Goal: Task Accomplishment & Management: Use online tool/utility

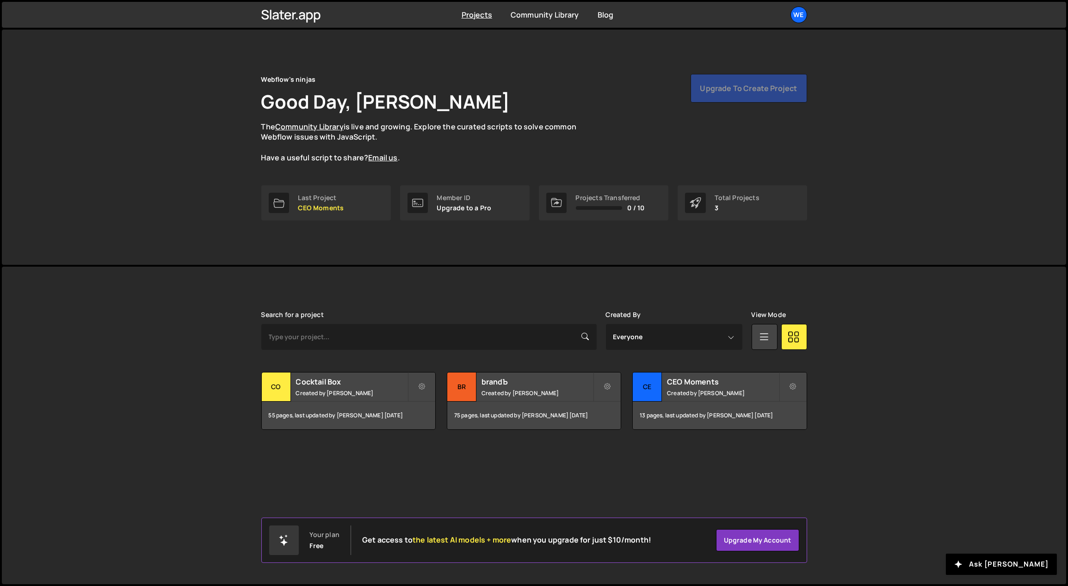
click at [424, 295] on div "[PERSON_NAME] is designed for desktop use. Please use a larger screen to access…" at bounding box center [533, 371] width 573 height 208
click at [389, 387] on div "Cocktail Box Created by Georgi Tsonev" at bounding box center [348, 387] width 173 height 29
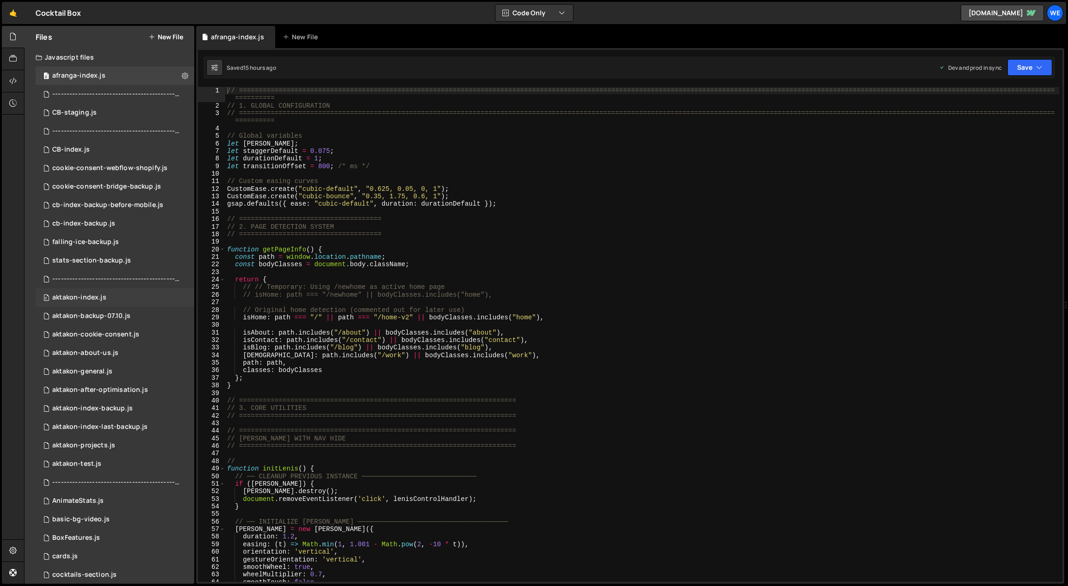
click at [94, 292] on div "0 aktakon-index.js 0" at bounding box center [115, 298] width 159 height 18
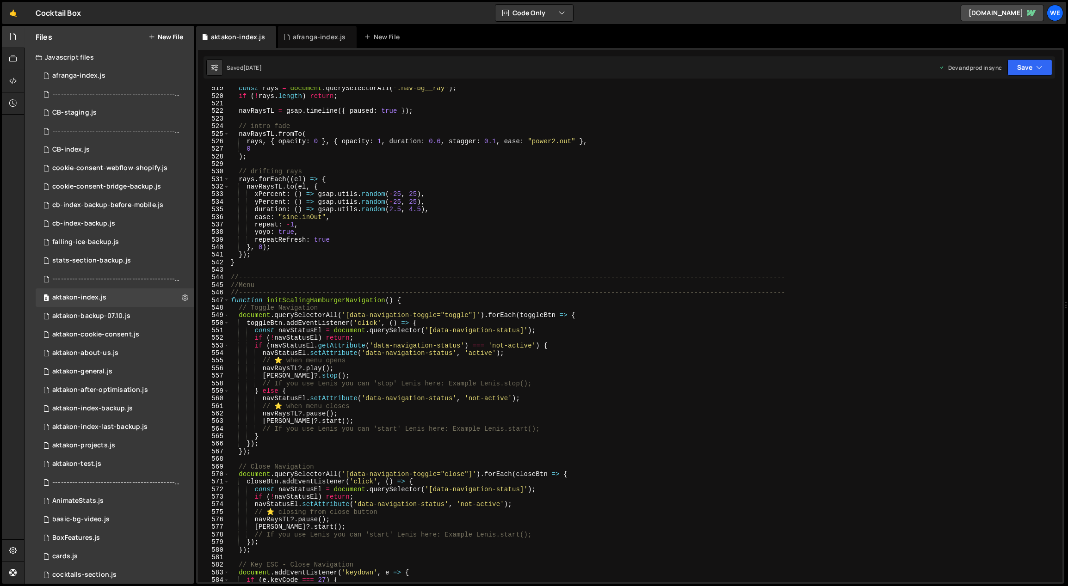
scroll to position [4267, 0]
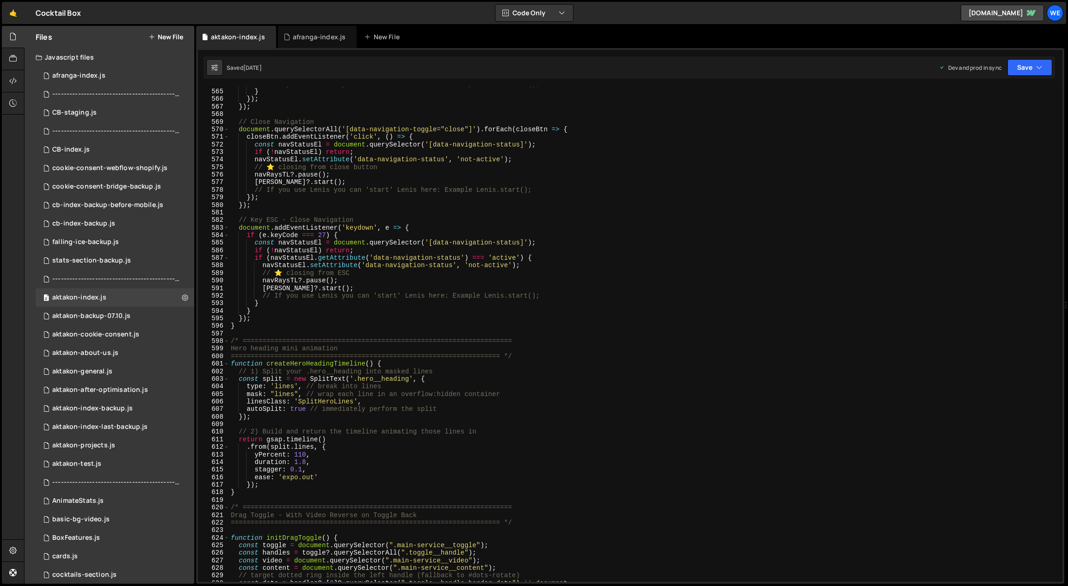
type textarea "});"
click at [426, 318] on div "// If you use [PERSON_NAME] you can 'start' [PERSON_NAME] here: Example [PERSON…" at bounding box center [644, 335] width 831 height 511
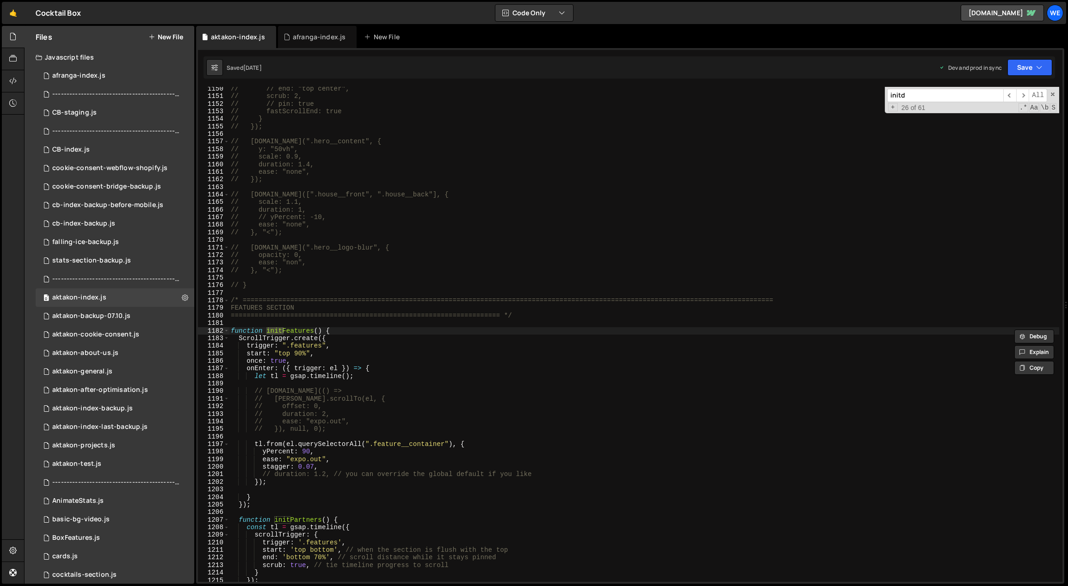
scroll to position [13252, 0]
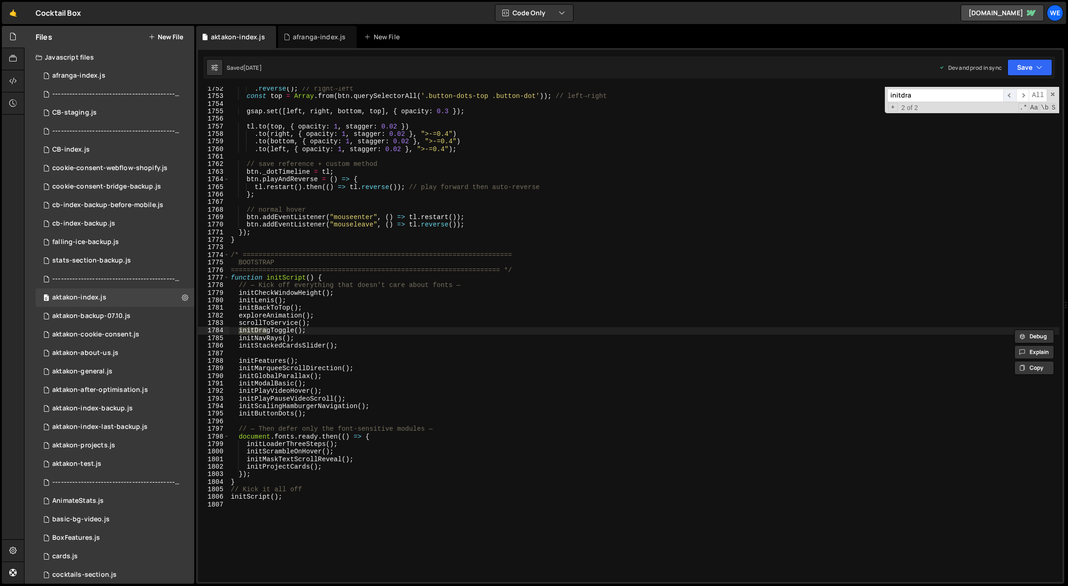
type input "initdra"
click at [1011, 96] on span "​" at bounding box center [1009, 95] width 13 height 13
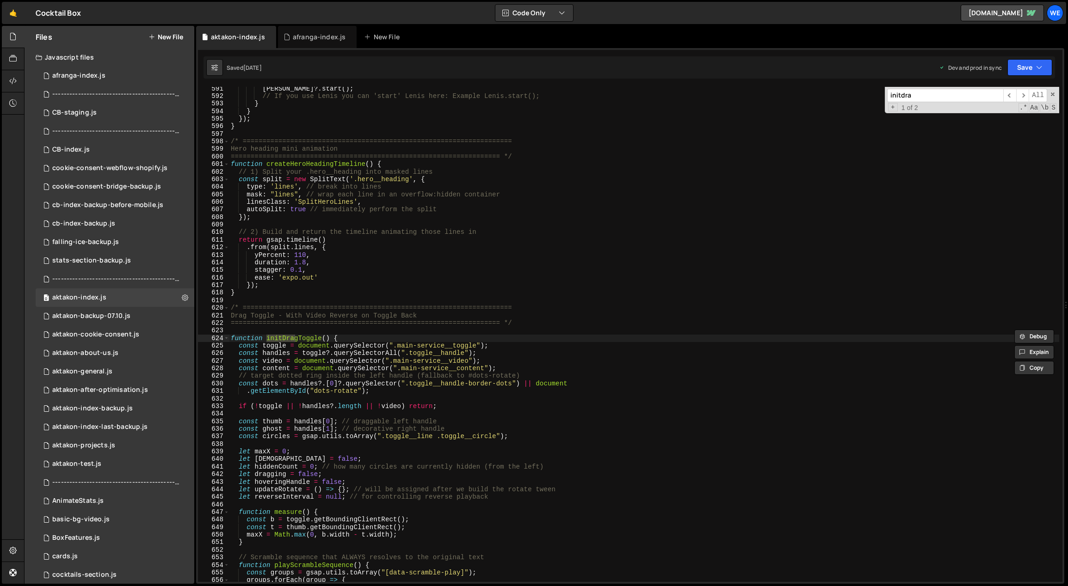
click at [511, 332] on div "[PERSON_NAME] ?. start ( ) ; // If you use [PERSON_NAME] you can 'start' [PERSO…" at bounding box center [644, 340] width 831 height 511
click at [175, 36] on button "New File" at bounding box center [165, 36] width 35 height 7
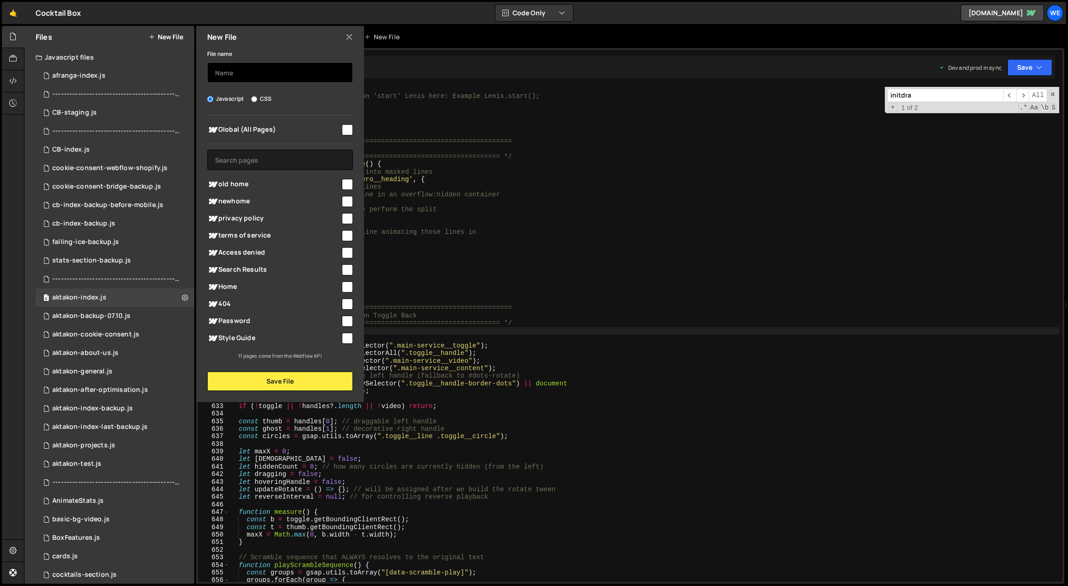
click at [261, 74] on input "text" at bounding box center [280, 72] width 146 height 20
type input "a"
type input "drag-toggle-backup-14.10"
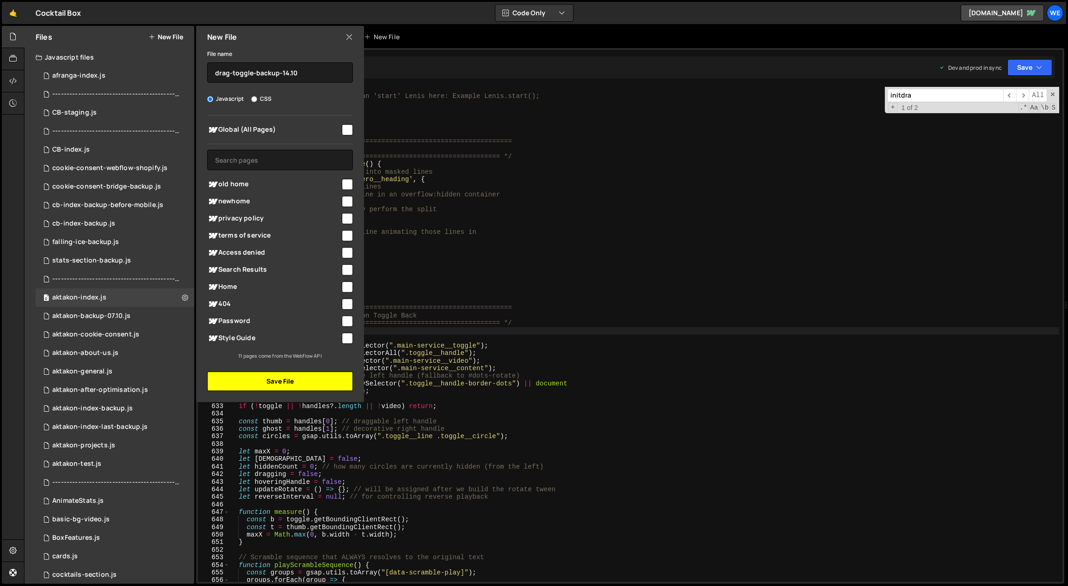
click at [240, 376] on button "Save File" at bounding box center [280, 381] width 146 height 19
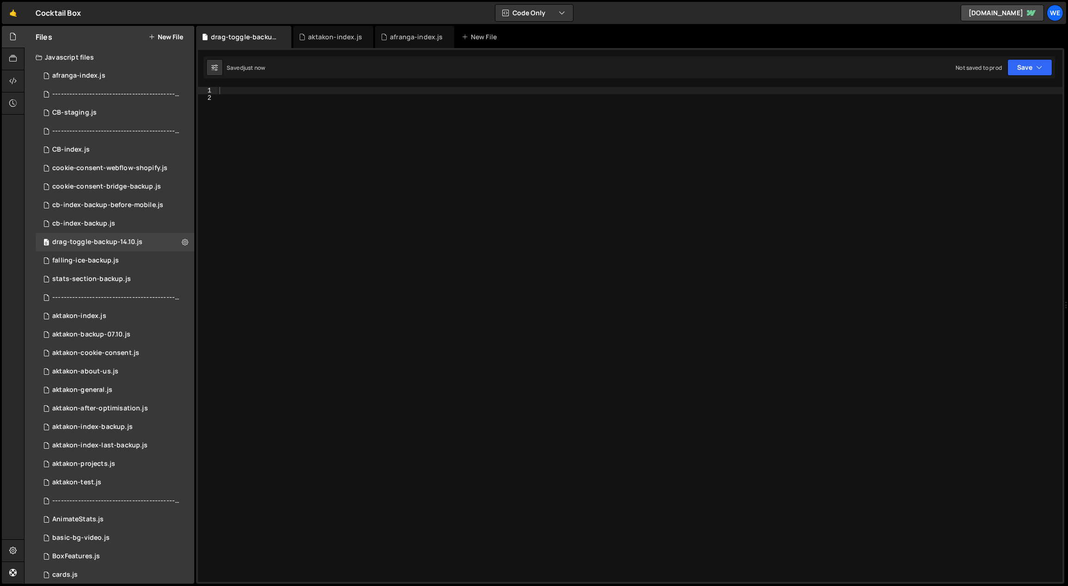
scroll to position [0, 0]
click at [98, 298] on div "aktakon-index.js" at bounding box center [79, 298] width 54 height 8
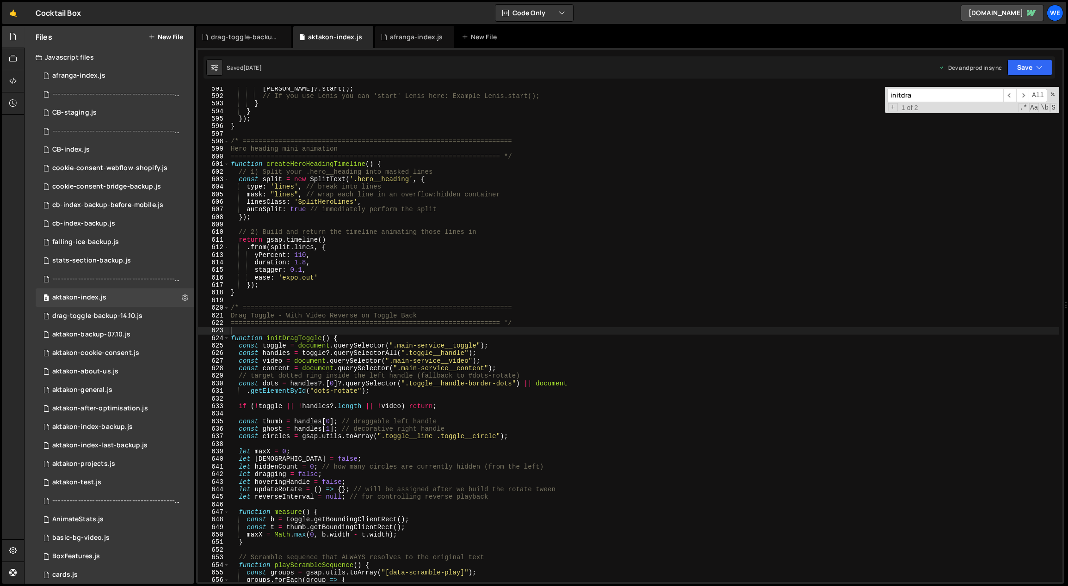
scroll to position [500, 0]
click at [419, 370] on div "[PERSON_NAME] ?. start ( ) ; // If you use [PERSON_NAME] you can 'start' [PERSO…" at bounding box center [644, 340] width 831 height 511
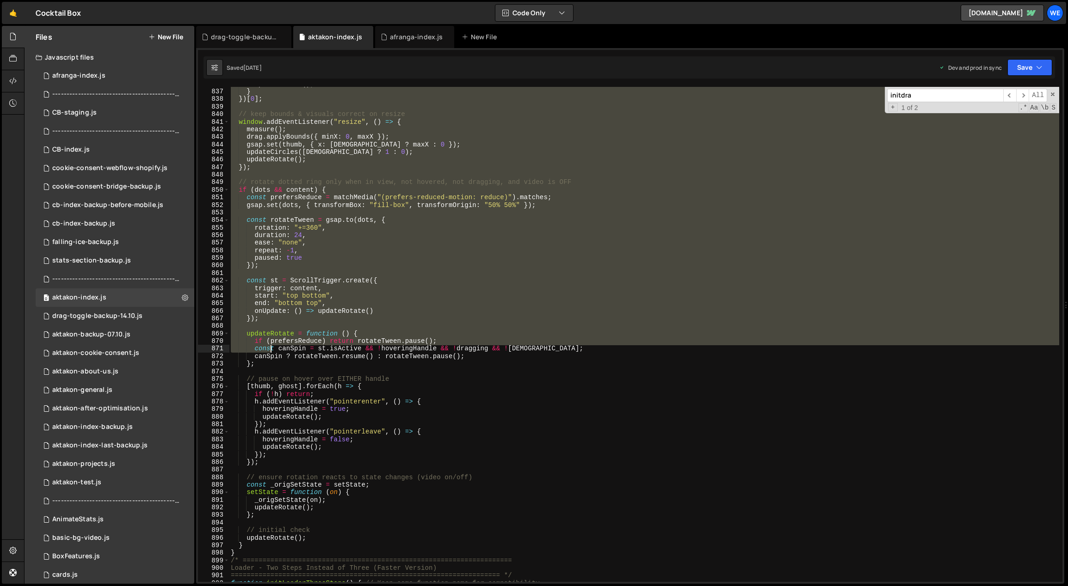
scroll to position [6407, 0]
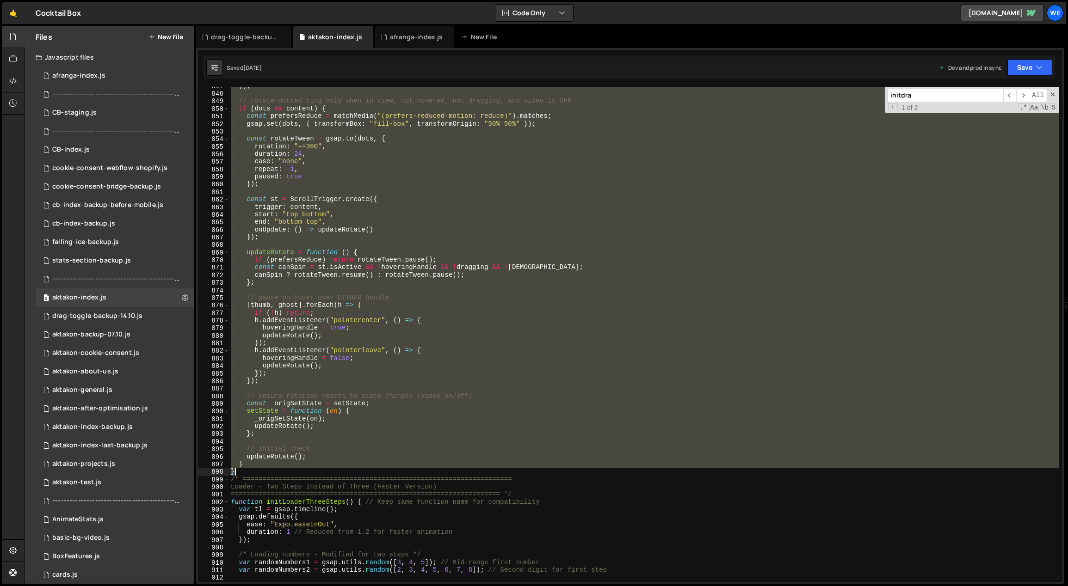
drag, startPoint x: 231, startPoint y: 305, endPoint x: 255, endPoint y: 472, distance: 169.1
click at [255, 473] on div "}) ; // rotate dotted ring only when in view, not hovered, not dragging, and vi…" at bounding box center [644, 337] width 831 height 511
type textarea "} }"
click at [94, 314] on div "drag-toggle-backup-14.10.js" at bounding box center [97, 316] width 90 height 8
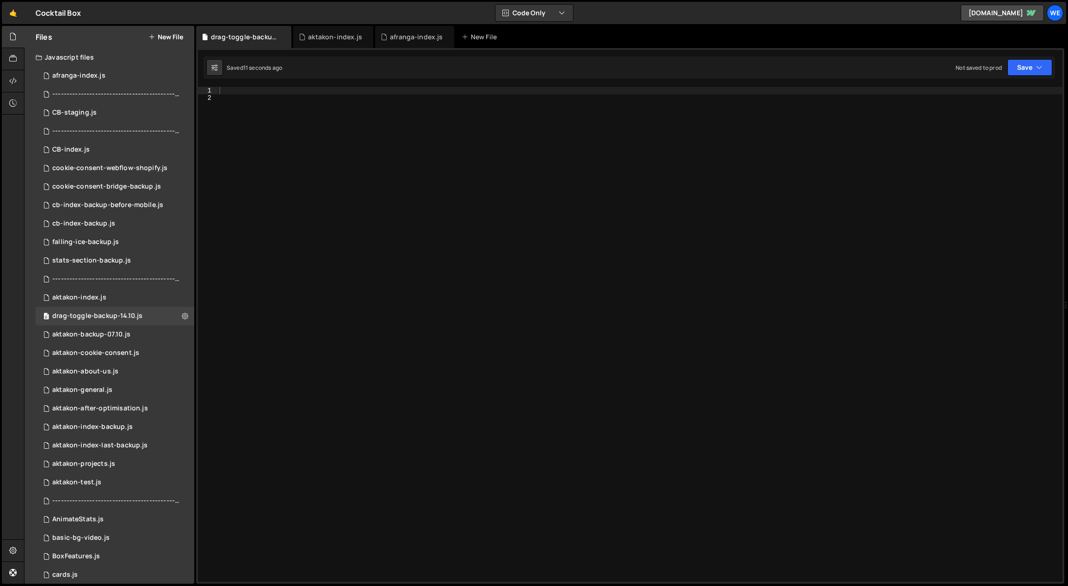
click at [399, 261] on div at bounding box center [639, 342] width 845 height 511
paste textarea "}"
type textarea "}"
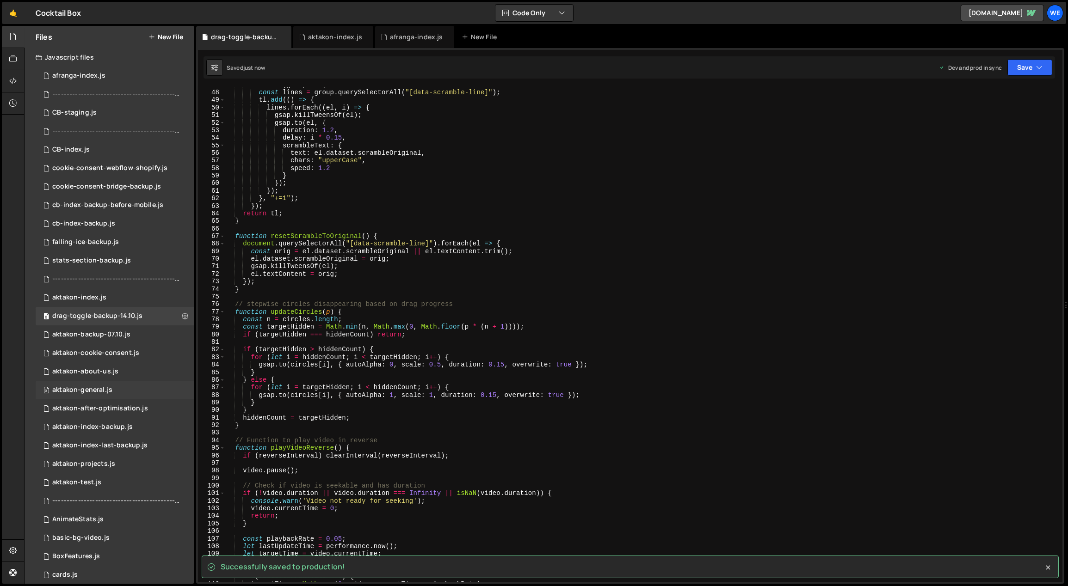
scroll to position [353, 0]
click at [358, 314] on div ". forEach ( group => { const lines = group . querySelectorAll ( "[data-scramble…" at bounding box center [642, 336] width 834 height 511
type textarea "function updateCircles(p) {"
click at [118, 301] on div "0 aktakon-index.js 0" at bounding box center [115, 298] width 159 height 18
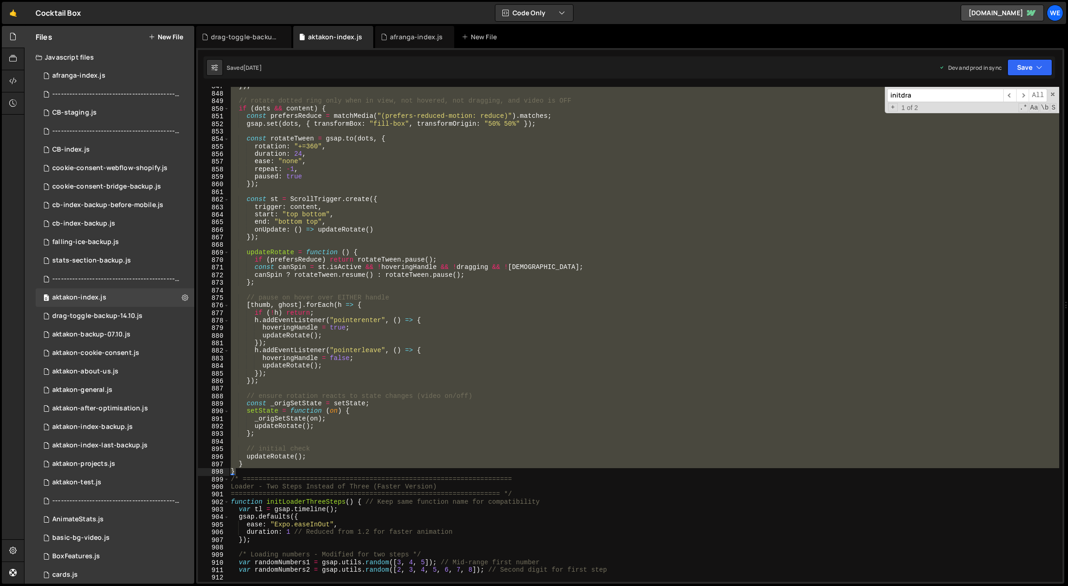
scroll to position [500, 0]
click at [264, 467] on div "}) ; // rotate dotted ring only when in view, not hovered, not dragging, and vi…" at bounding box center [644, 334] width 830 height 495
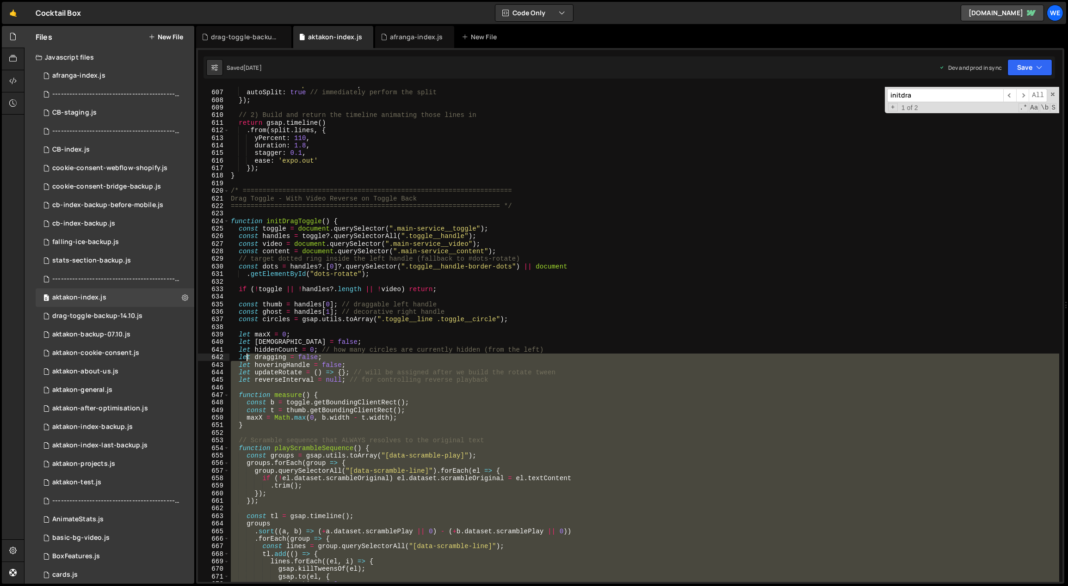
scroll to position [4584, 0]
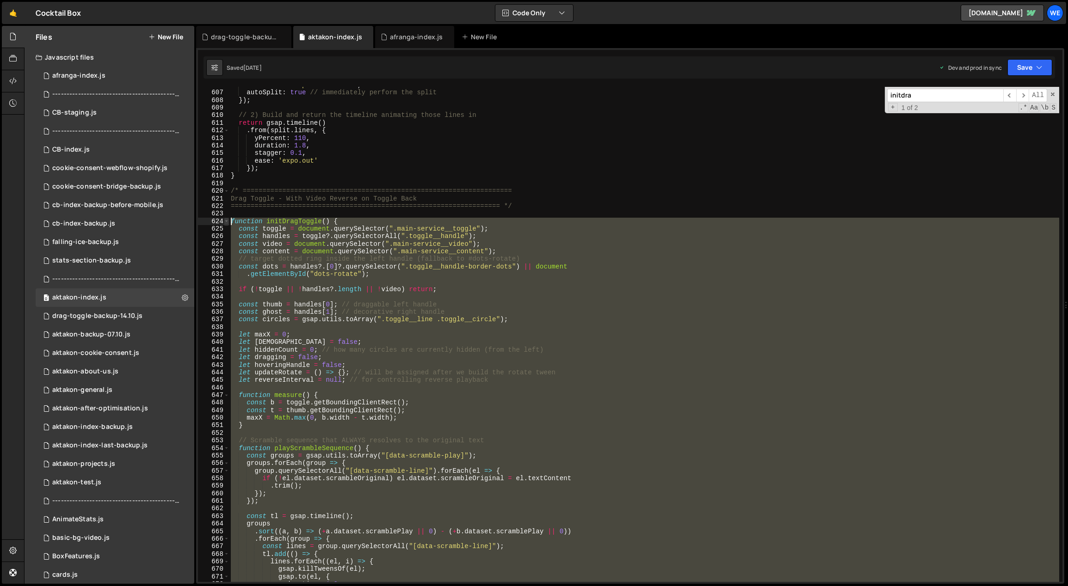
drag, startPoint x: 244, startPoint y: 472, endPoint x: 224, endPoint y: 220, distance: 253.3
click at [224, 220] on div "} 606 607 608 609 610 611 612 613 614 615 616 617 618 619 620 621 622 623 624 6…" at bounding box center [630, 334] width 864 height 495
paste textarea "}"
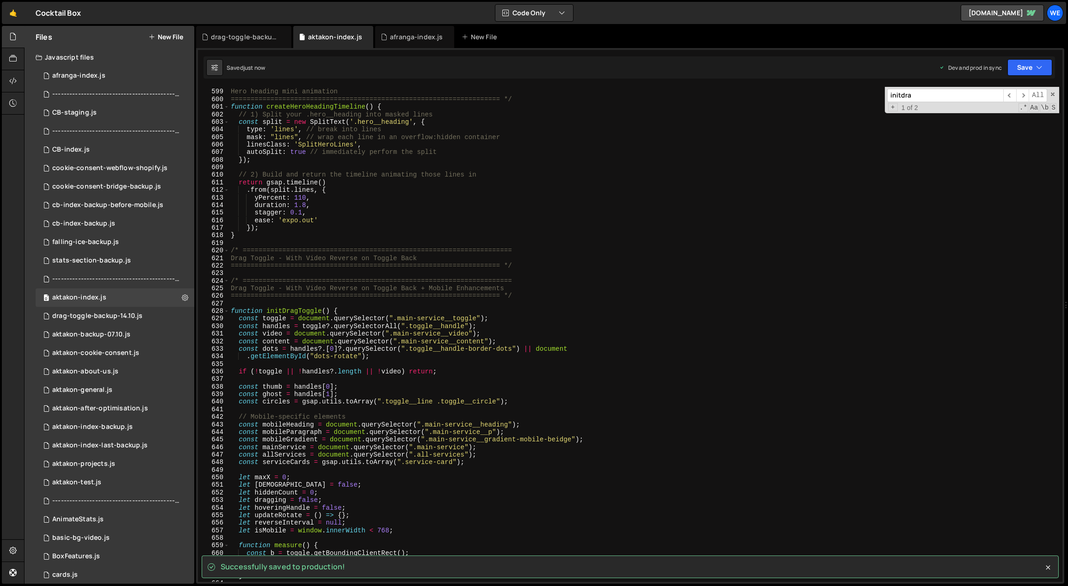
scroll to position [4524, 0]
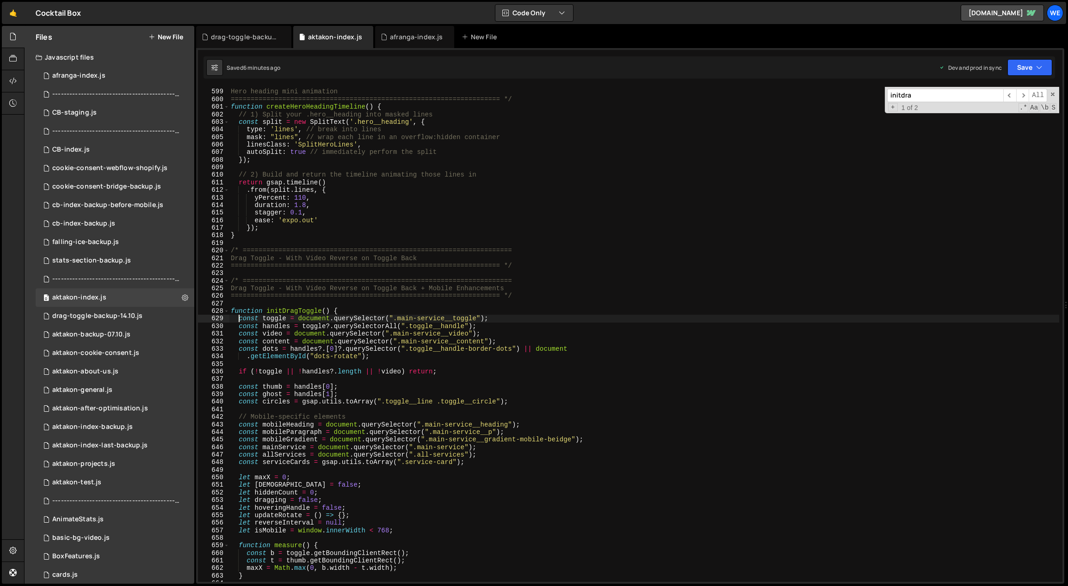
click at [237, 319] on div "/* ==================================================================== Hero he…" at bounding box center [644, 335] width 831 height 511
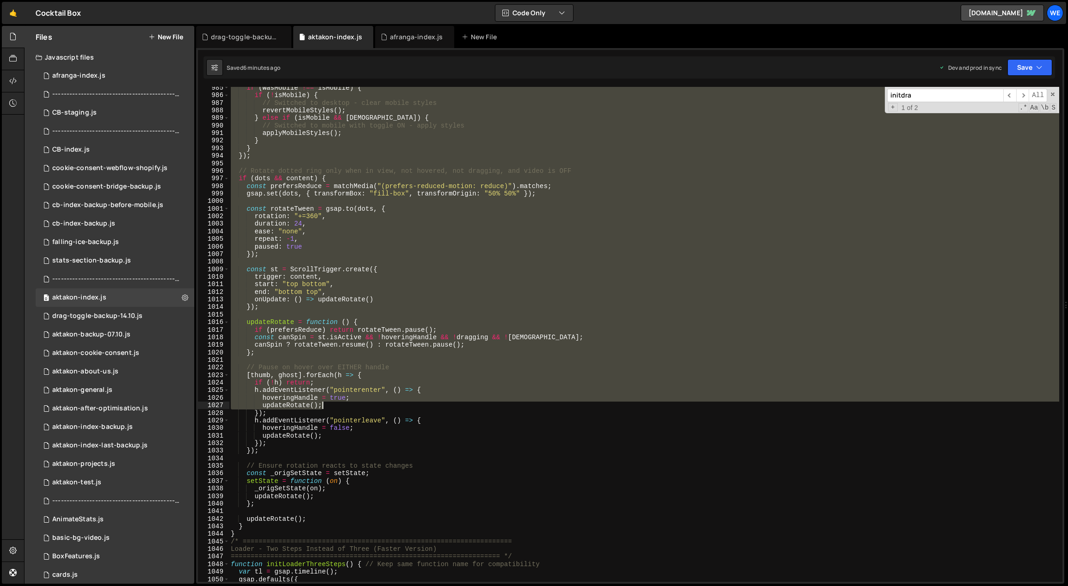
scroll to position [7620, 0]
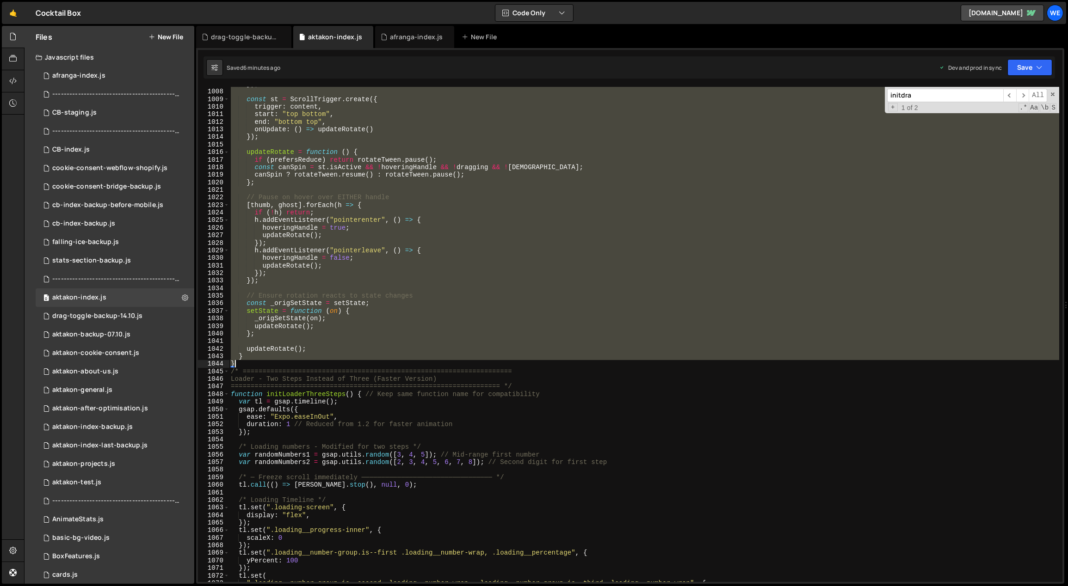
drag, startPoint x: 230, startPoint y: 280, endPoint x: 259, endPoint y: 366, distance: 90.8
click at [260, 366] on div "}) ; const st = ScrollTrigger . create ({ trigger : content , start : "top bott…" at bounding box center [644, 335] width 831 height 511
paste textarea
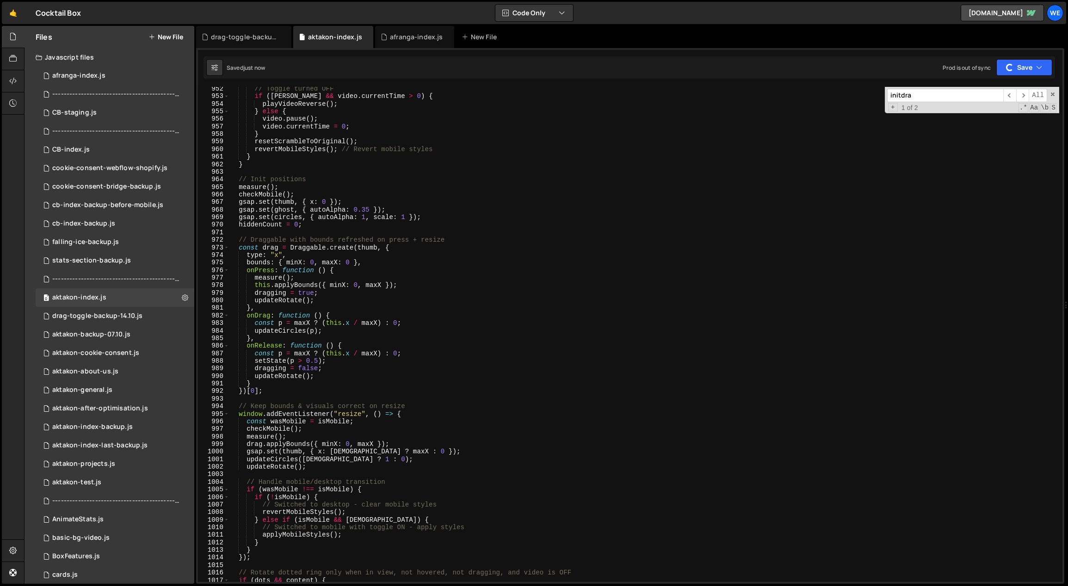
scroll to position [7199, 0]
click at [503, 336] on div "// Toggle turned OFF if ( [PERSON_NAME] && video . currentTime > 0 ) { playVide…" at bounding box center [644, 340] width 831 height 511
type textarea "},"
paste input "0.6s"
type input "0.6s"
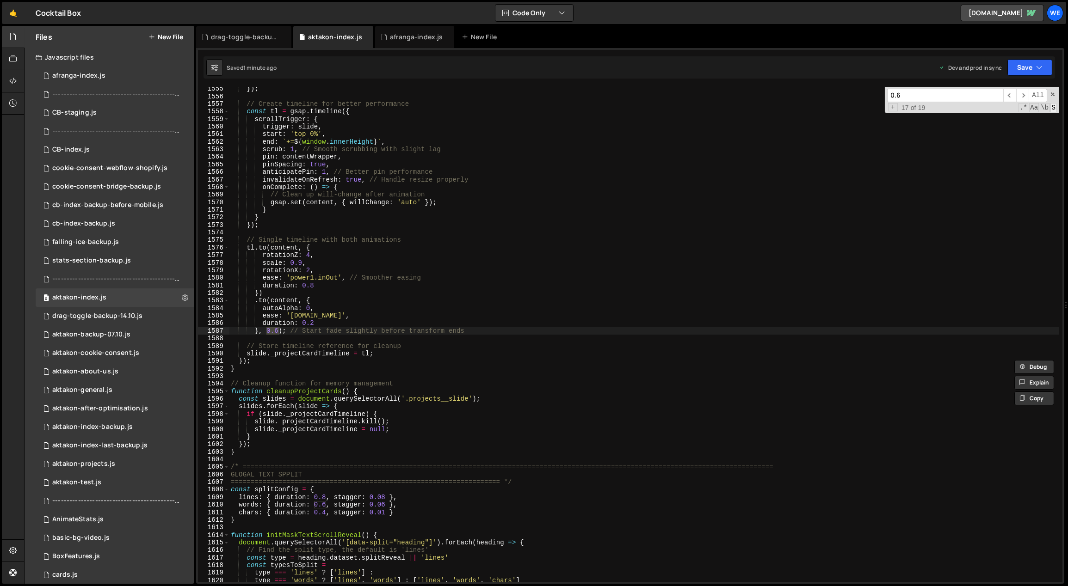
scroll to position [11761, 0]
type input "0.6"
click at [1006, 95] on span "​" at bounding box center [1009, 95] width 13 height 13
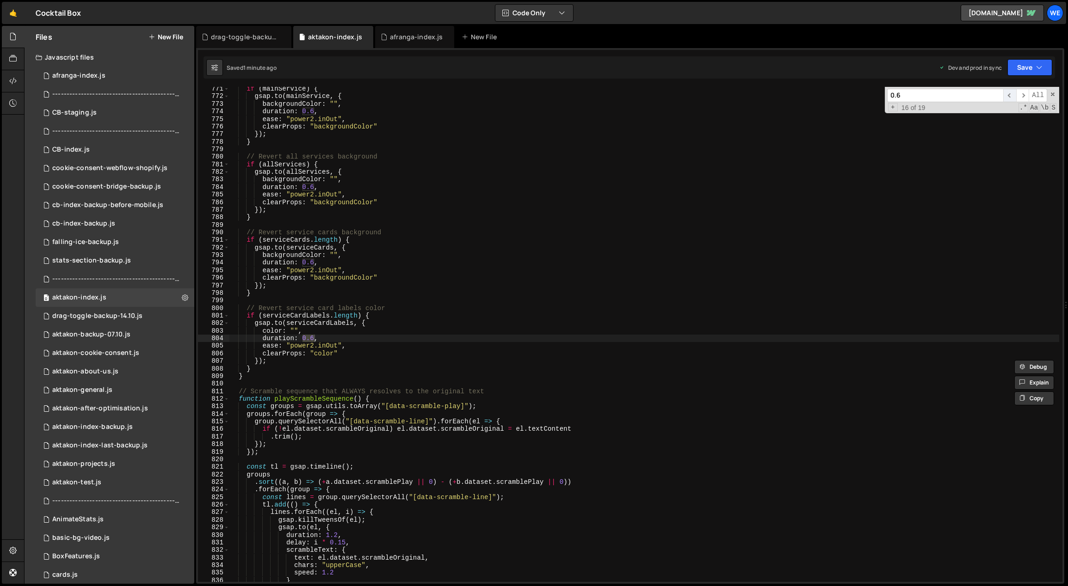
click at [1006, 95] on span "​" at bounding box center [1009, 95] width 13 height 13
click at [1007, 95] on span "​" at bounding box center [1009, 95] width 13 height 13
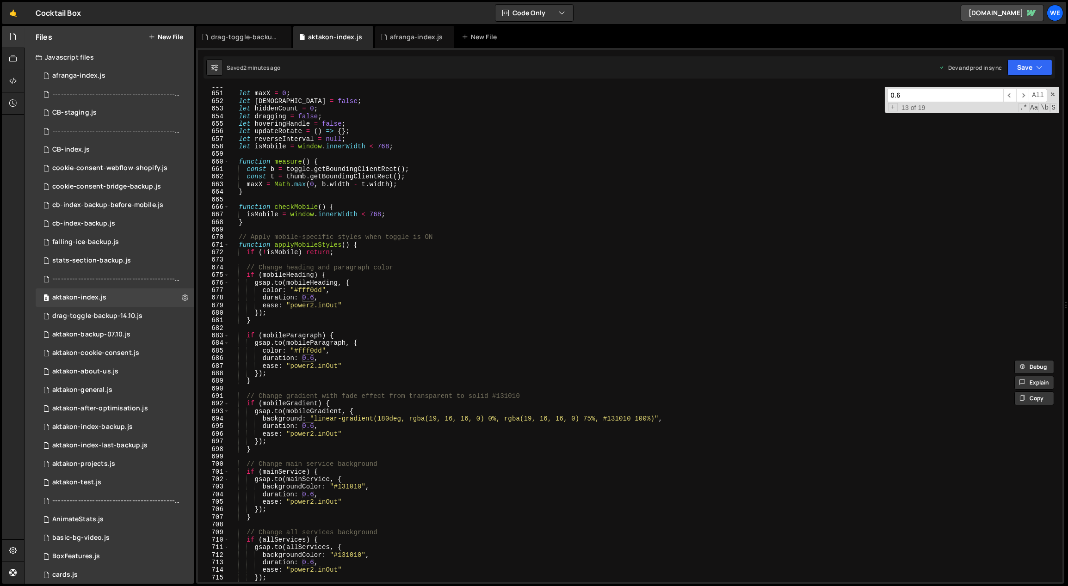
scroll to position [4954, 0]
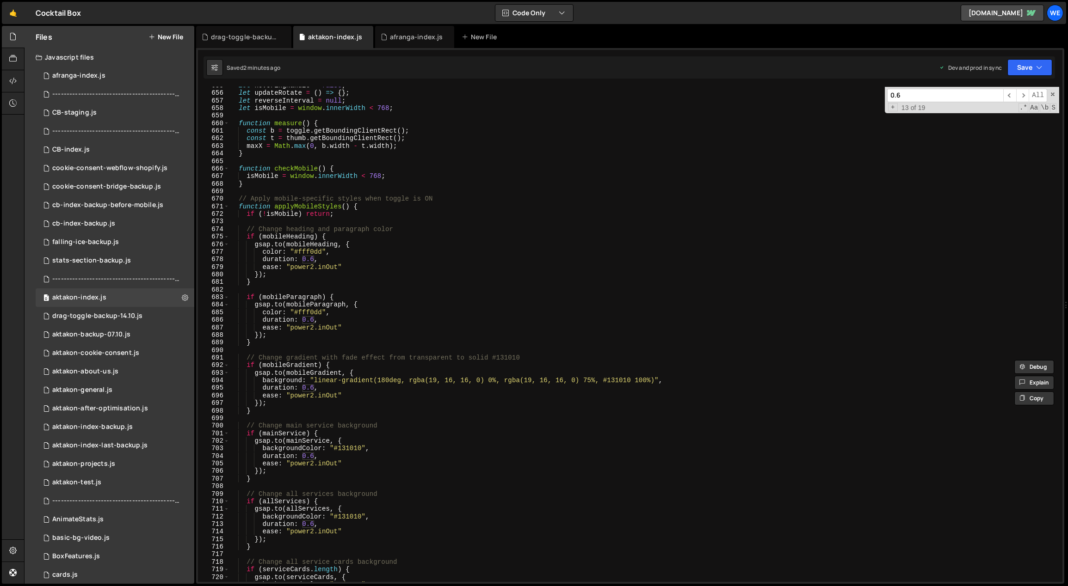
click at [317, 255] on div "let hoveringHandle = false ; let updateRotate = ( ) => { } ; let reverseInterva…" at bounding box center [644, 337] width 831 height 511
click at [333, 267] on div "let hoveringHandle = false ; let updateRotate = ( ) => { } ; let reverseInterva…" at bounding box center [644, 337] width 831 height 511
click at [310, 259] on div "let hoveringHandle = false ; let updateRotate = ( ) => { } ; let reverseInterva…" at bounding box center [644, 337] width 831 height 511
click at [351, 250] on div "let hoveringHandle = false ; let updateRotate = ( ) => { } ; let reverseInterva…" at bounding box center [644, 337] width 831 height 511
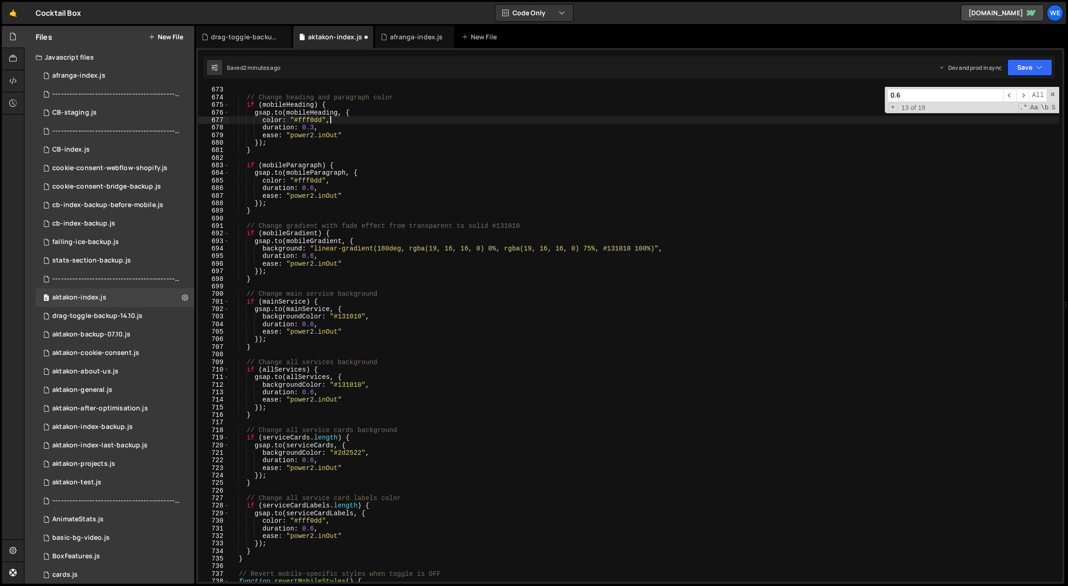
scroll to position [5172, 0]
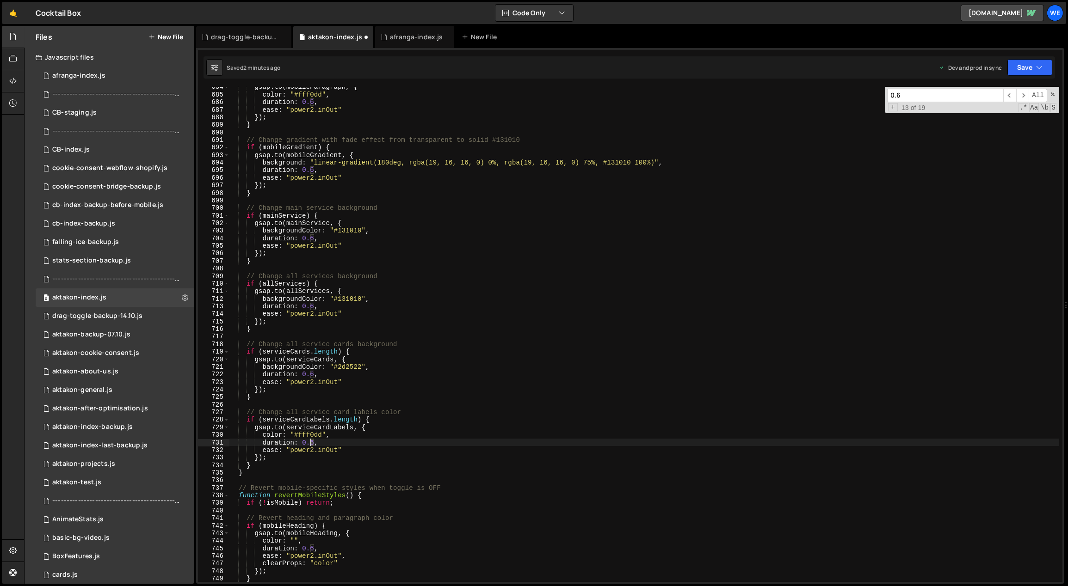
click at [310, 442] on div "gsap . to ( mobileParagraph , { color : "#fff0dd" , duration : 0.6 , ease : "po…" at bounding box center [644, 338] width 831 height 511
click at [310, 375] on div "gsap . to ( mobileParagraph , { color : "#fff0dd" , duration : 0.6 , ease : "po…" at bounding box center [644, 338] width 831 height 511
click at [310, 306] on div "gsap . to ( mobileParagraph , { color : "#fff0dd" , duration : 0.6 , ease : "po…" at bounding box center [644, 338] width 831 height 511
click at [309, 239] on div "gsap . to ( mobileParagraph , { color : "#fff0dd" , duration : 0.6 , ease : "po…" at bounding box center [644, 338] width 831 height 511
click at [311, 172] on div "gsap . to ( mobileParagraph , { color : "#fff0dd" , duration : 0.6 , ease : "po…" at bounding box center [644, 338] width 831 height 511
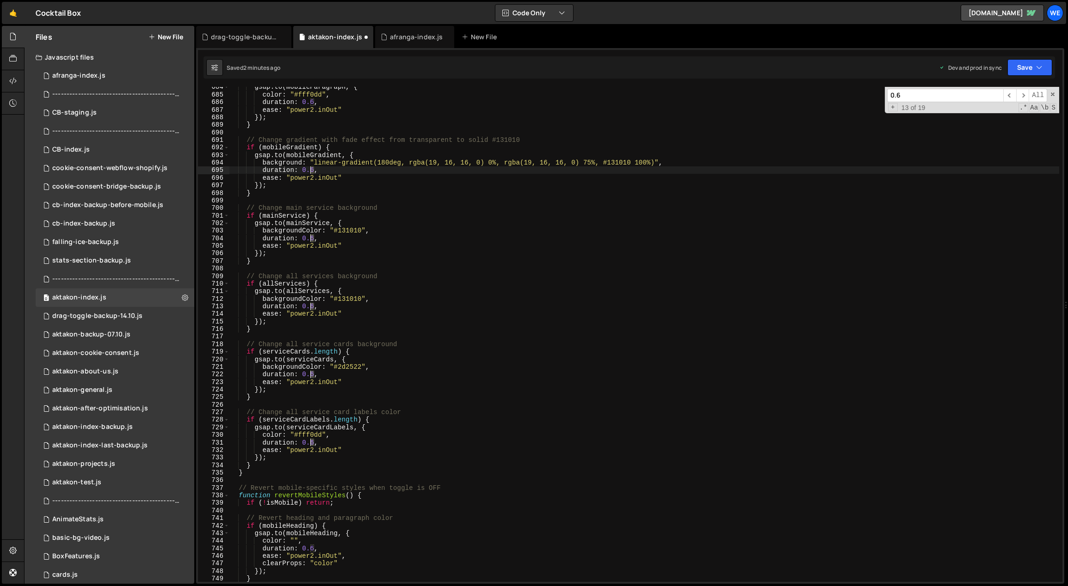
scroll to position [5165, 0]
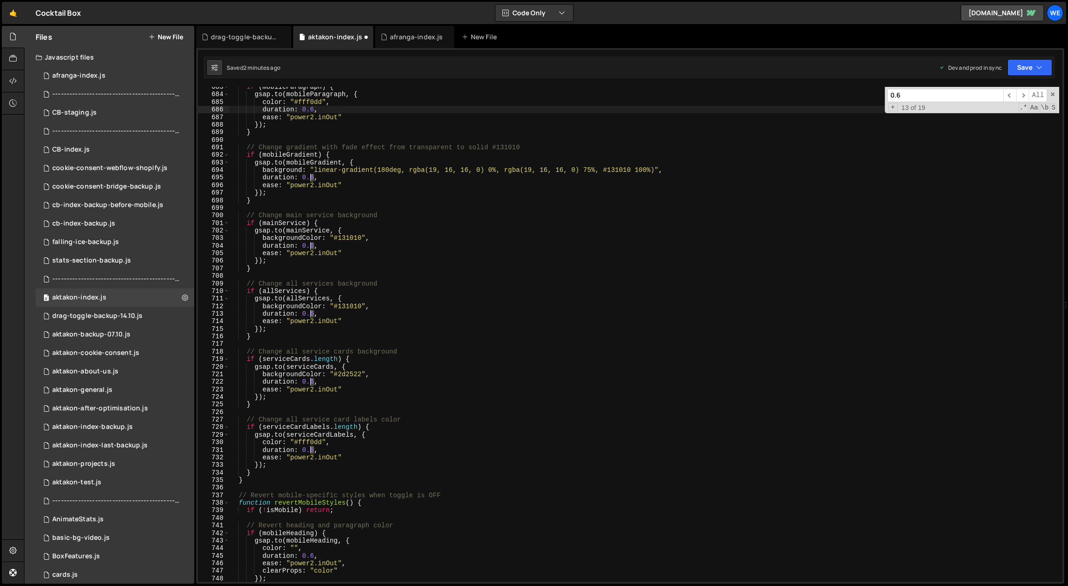
click at [310, 109] on div "if ( mobileParagraph ) { gsap . to ( mobileParagraph , { color : "#fff0dd" , du…" at bounding box center [644, 338] width 831 height 511
type textarea "duration: 0.3,"
click at [589, 142] on div "if ( mobileParagraph ) { gsap . to ( mobileParagraph , { color : "#fff0dd" , du…" at bounding box center [644, 338] width 831 height 511
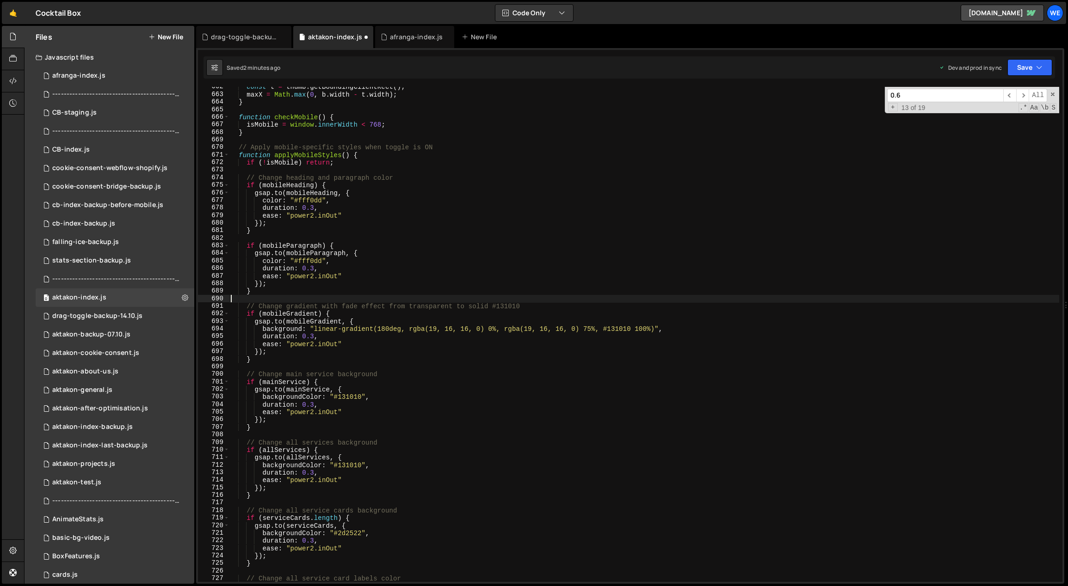
scroll to position [4947, 0]
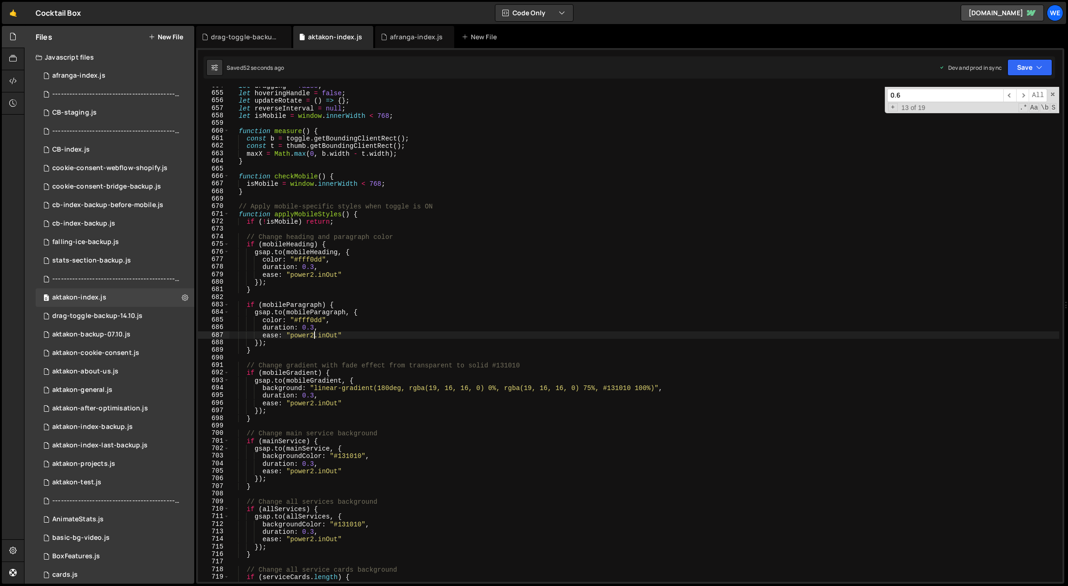
click at [313, 337] on div "let dragging = false ; let hoveringHandle = false ; let updateRotate = ( ) => {…" at bounding box center [644, 337] width 831 height 511
click at [309, 335] on div "let dragging = false ; let hoveringHandle = false ; let updateRotate = ( ) => {…" at bounding box center [644, 337] width 831 height 511
drag, startPoint x: 329, startPoint y: 335, endPoint x: 319, endPoint y: 335, distance: 10.2
click at [319, 335] on div "let dragging = false ; let hoveringHandle = false ; let updateRotate = ( ) => {…" at bounding box center [644, 337] width 831 height 511
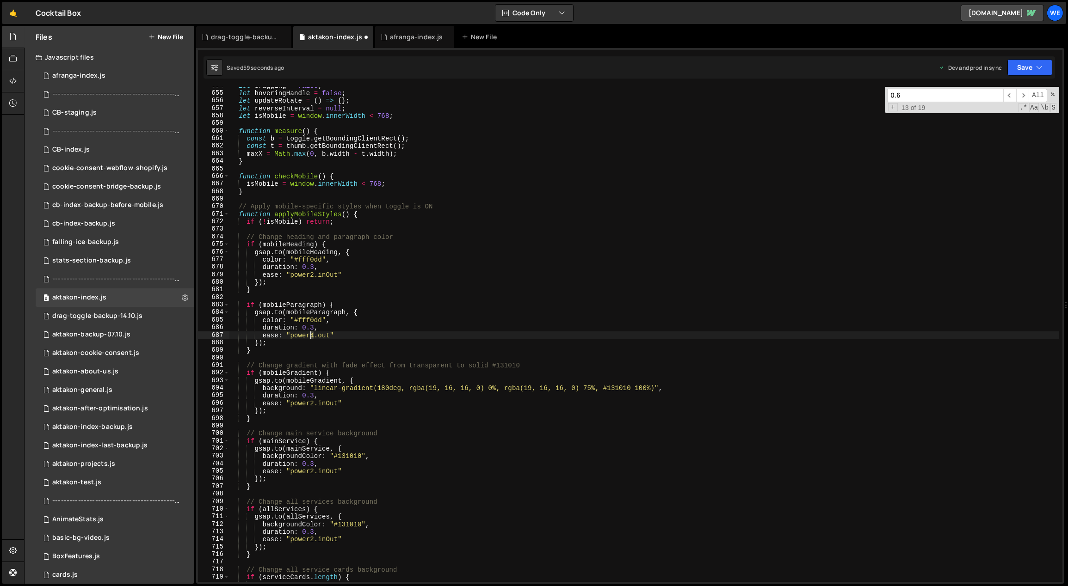
click at [309, 335] on div "let dragging = false ; let hoveringHandle = false ; let updateRotate = ( ) => {…" at bounding box center [644, 337] width 831 height 511
click at [340, 335] on div "let dragging = false ; let hoveringHandle = false ; let updateRotate = ( ) => {…" at bounding box center [644, 337] width 831 height 511
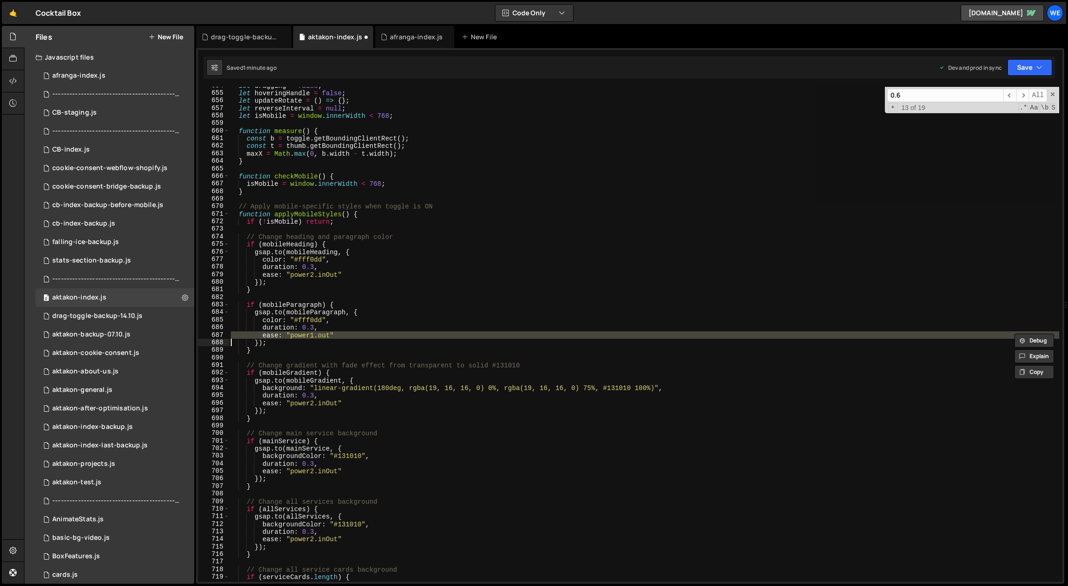
click at [355, 337] on div "let dragging = false ; let hoveringHandle = false ; let updateRotate = ( ) => {…" at bounding box center [644, 334] width 830 height 495
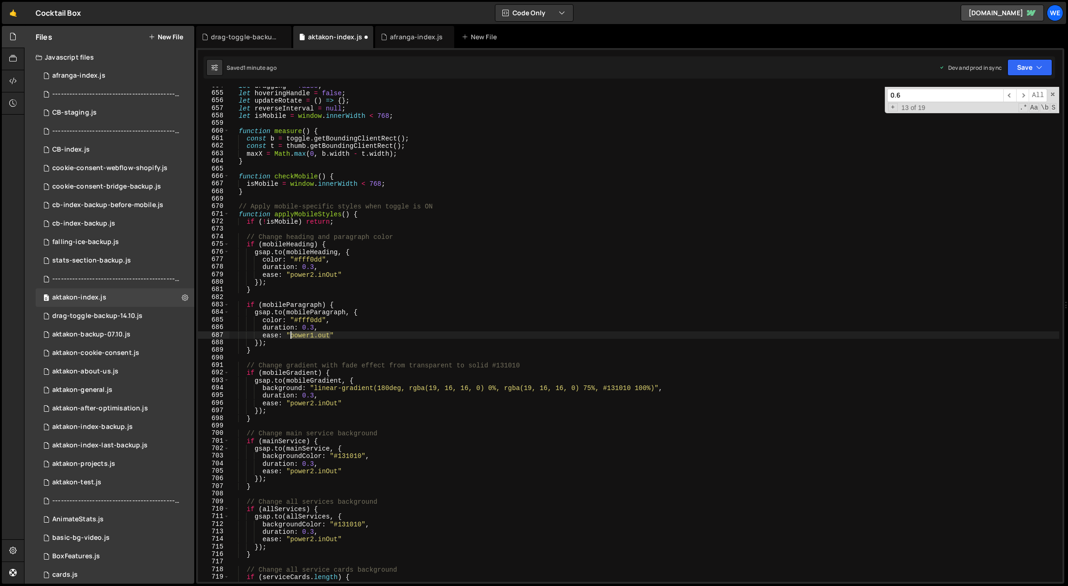
drag, startPoint x: 328, startPoint y: 337, endPoint x: 289, endPoint y: 334, distance: 39.4
click at [289, 334] on div "let dragging = false ; let hoveringHandle = false ; let updateRotate = ( ) => {…" at bounding box center [644, 337] width 831 height 511
drag, startPoint x: 321, startPoint y: 277, endPoint x: 290, endPoint y: 277, distance: 31.9
click at [289, 277] on div "let dragging = false ; let hoveringHandle = false ; let updateRotate = ( ) => {…" at bounding box center [644, 337] width 831 height 511
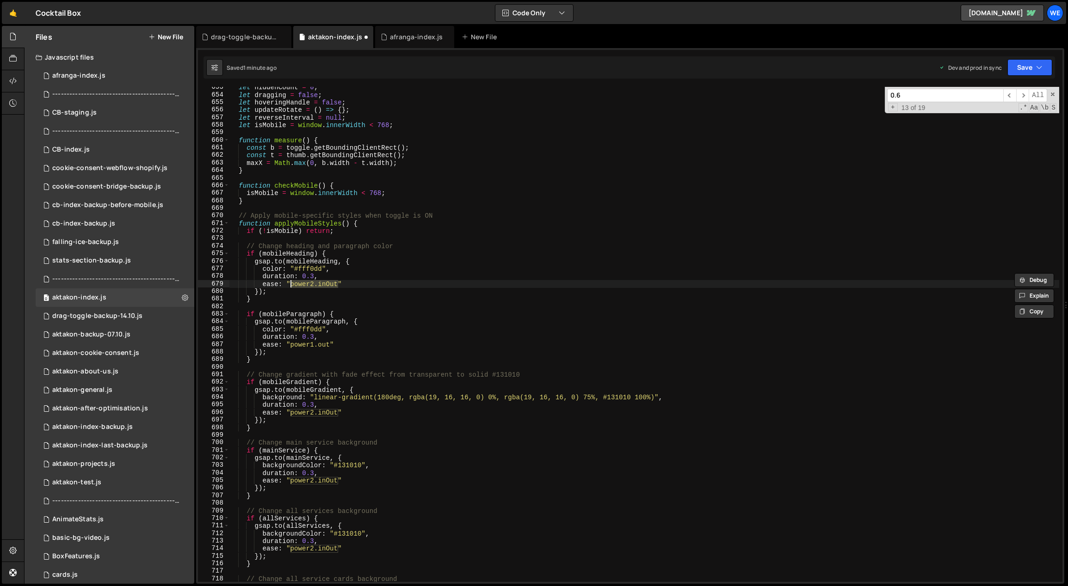
scroll to position [4919, 0]
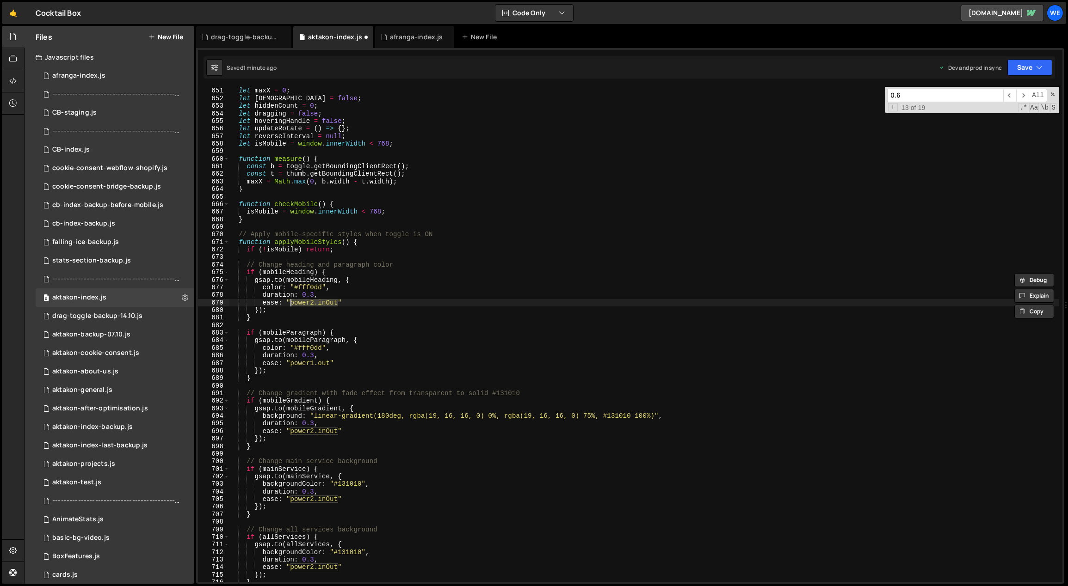
paste textarea "1.o"
drag, startPoint x: 337, startPoint y: 431, endPoint x: 290, endPoint y: 432, distance: 46.2
click at [290, 432] on div "let maxX = 0 ; let [PERSON_NAME] = false ; let hiddenCount = 0 ; let dragging =…" at bounding box center [644, 335] width 831 height 511
paste textarea "1.o"
drag, startPoint x: 337, startPoint y: 502, endPoint x: 291, endPoint y: 502, distance: 45.3
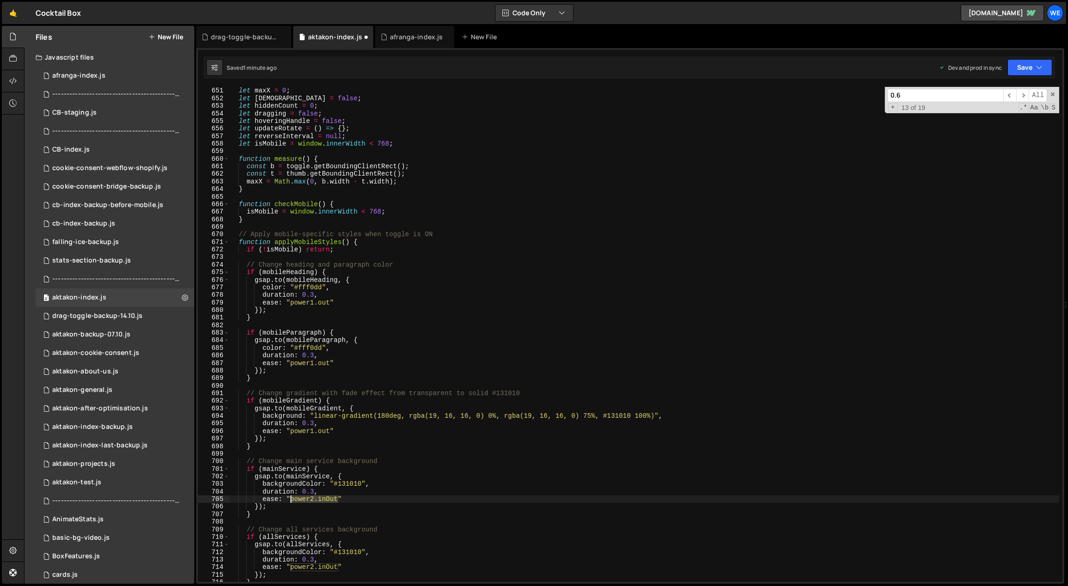
click at [290, 501] on div "let maxX = 0 ; let [PERSON_NAME] = false ; let hiddenCount = 0 ; let dragging =…" at bounding box center [644, 335] width 831 height 511
paste textarea "1.o"
drag, startPoint x: 333, startPoint y: 567, endPoint x: 290, endPoint y: 568, distance: 43.0
click at [290, 568] on div "let maxX = 0 ; let [PERSON_NAME] = false ; let hiddenCount = 0 ; let dragging =…" at bounding box center [644, 335] width 831 height 511
paste textarea "1.o"
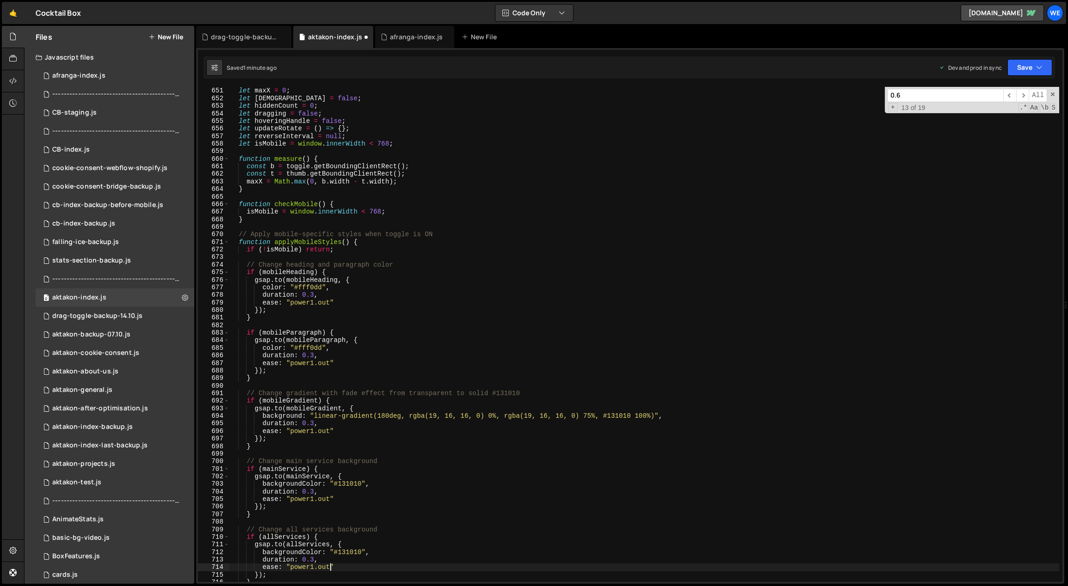
scroll to position [5008, 0]
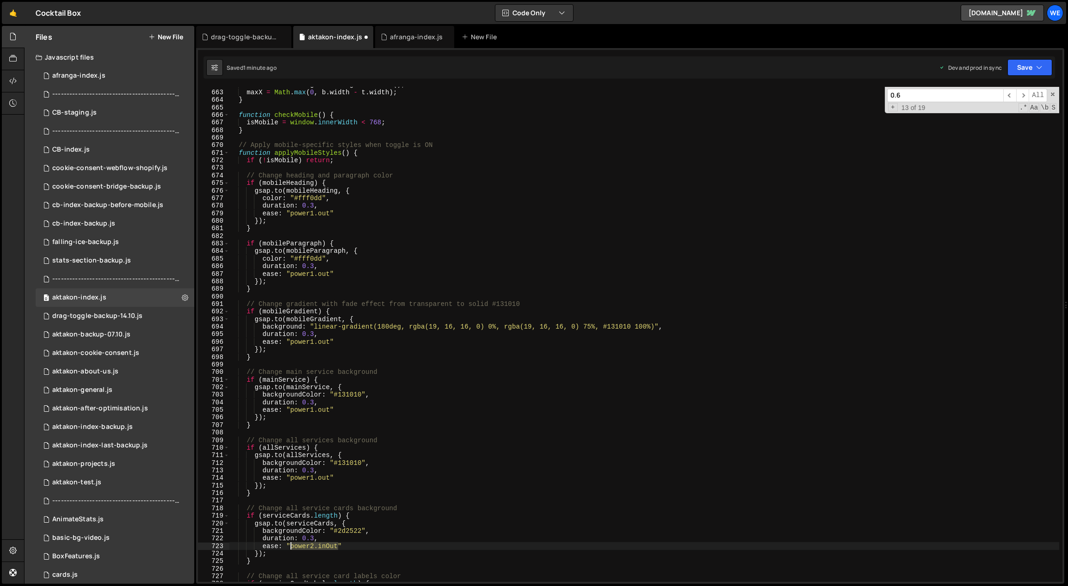
drag, startPoint x: 336, startPoint y: 545, endPoint x: 290, endPoint y: 547, distance: 45.8
click at [290, 547] on div "const t = thumb . getBoundingClientRect ( ) ; maxX = Math . max ( 0 , b . width…" at bounding box center [644, 336] width 831 height 511
paste textarea "1.o"
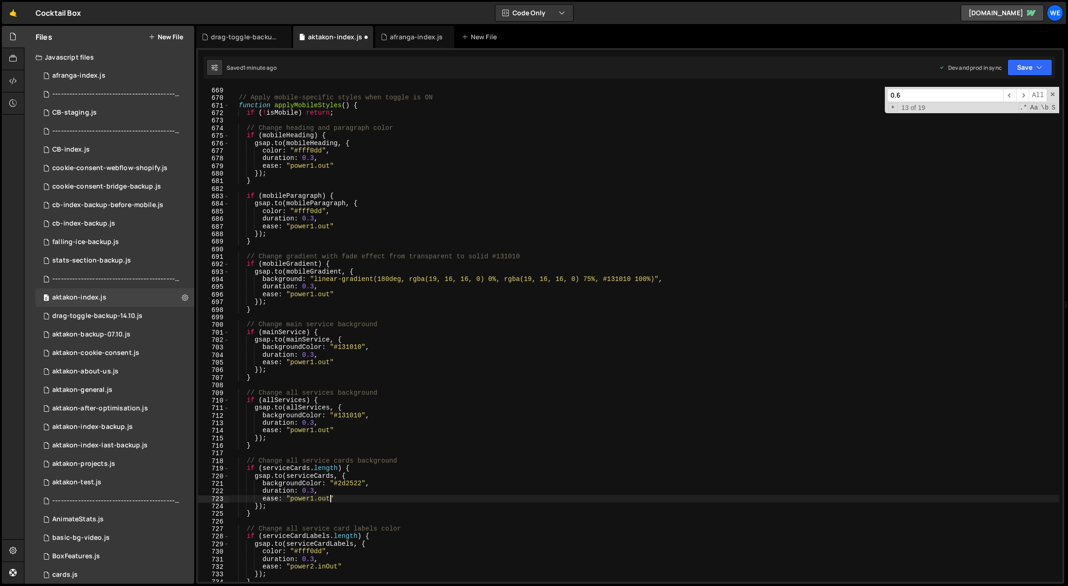
scroll to position [5055, 0]
drag, startPoint x: 338, startPoint y: 569, endPoint x: 292, endPoint y: 568, distance: 45.8
click at [292, 568] on div "// Apply mobile-specific styles when toggle is ON function applyMobileStyles ( …" at bounding box center [644, 341] width 831 height 511
paste textarea "1.o"
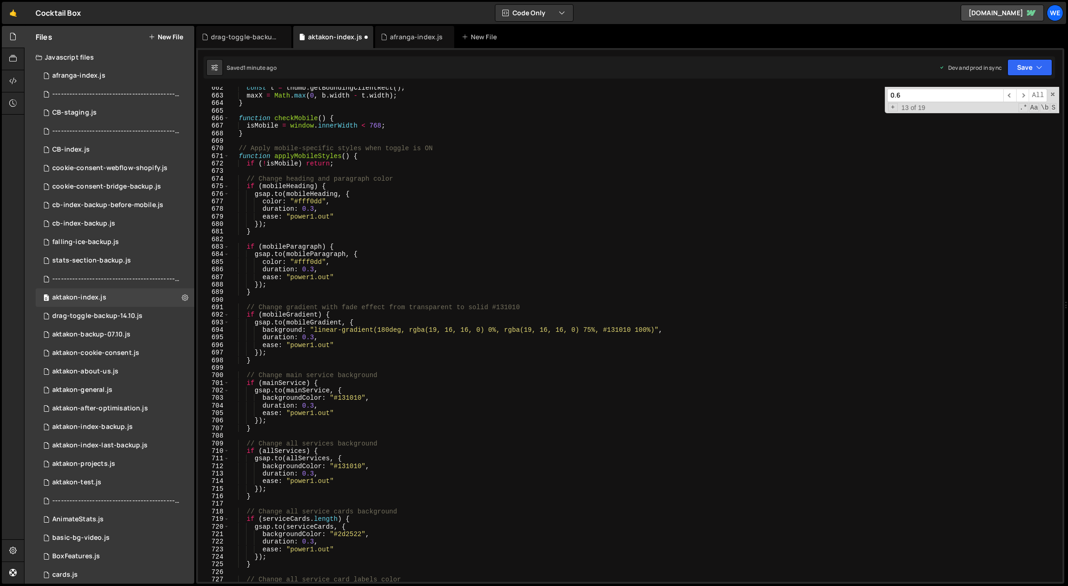
scroll to position [4906, 0]
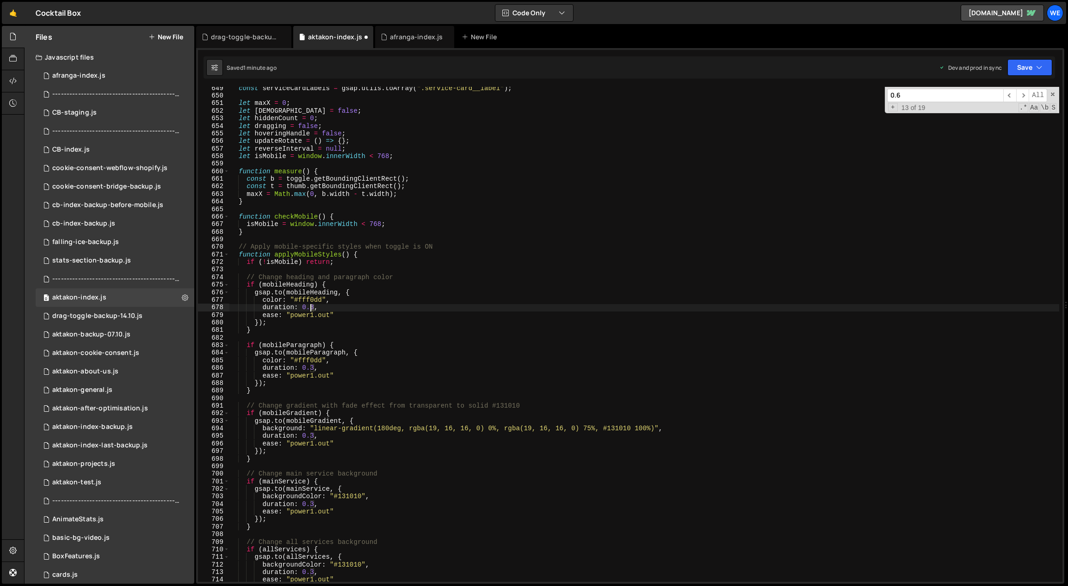
click at [311, 307] on div "const serviceCardLabels = gsap . utils . toArray ( ".service-card__label" ) ; l…" at bounding box center [644, 340] width 831 height 511
drag, startPoint x: 310, startPoint y: 369, endPoint x: 314, endPoint y: 383, distance: 14.7
click at [310, 369] on div "const serviceCardLabels = gsap . utils . toArray ( ".service-card__label" ) ; l…" at bounding box center [644, 340] width 831 height 511
click at [310, 437] on div "const serviceCardLabels = gsap . utils . toArray ( ".service-card__label" ) ; l…" at bounding box center [644, 340] width 831 height 511
click at [311, 504] on div "const serviceCardLabels = gsap . utils . toArray ( ".service-card__label" ) ; l…" at bounding box center [644, 340] width 831 height 511
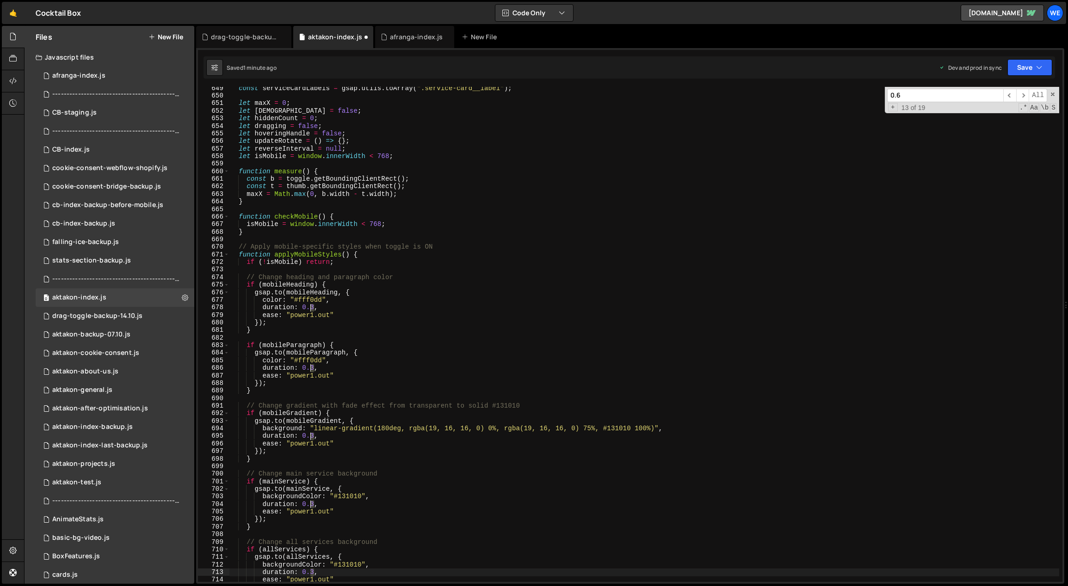
click at [310, 571] on div "const serviceCardLabels = gsap . utils . toArray ( ".service-card__label" ) ; l…" at bounding box center [644, 340] width 831 height 511
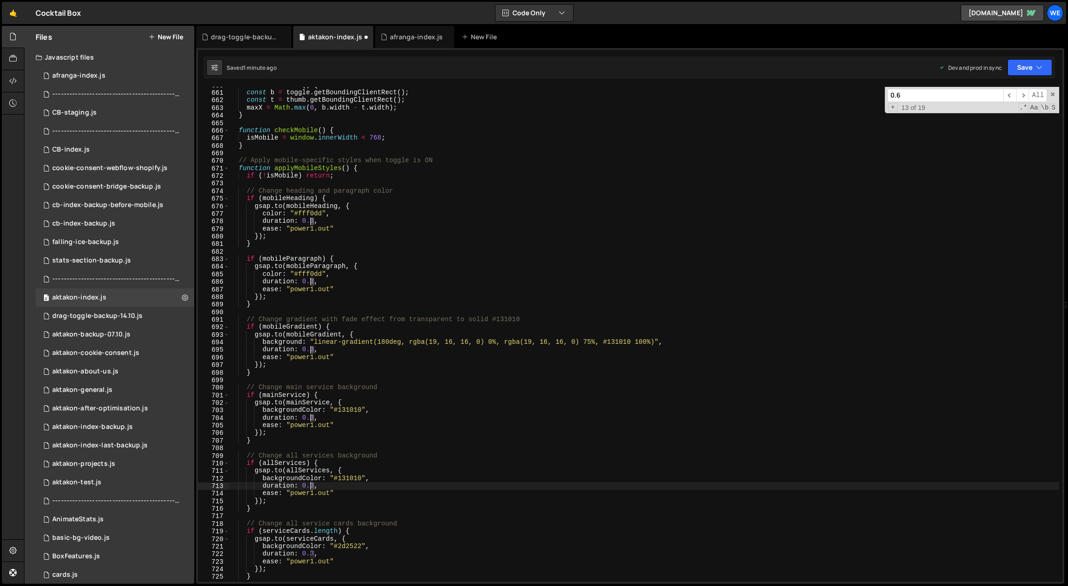
scroll to position [5074, 0]
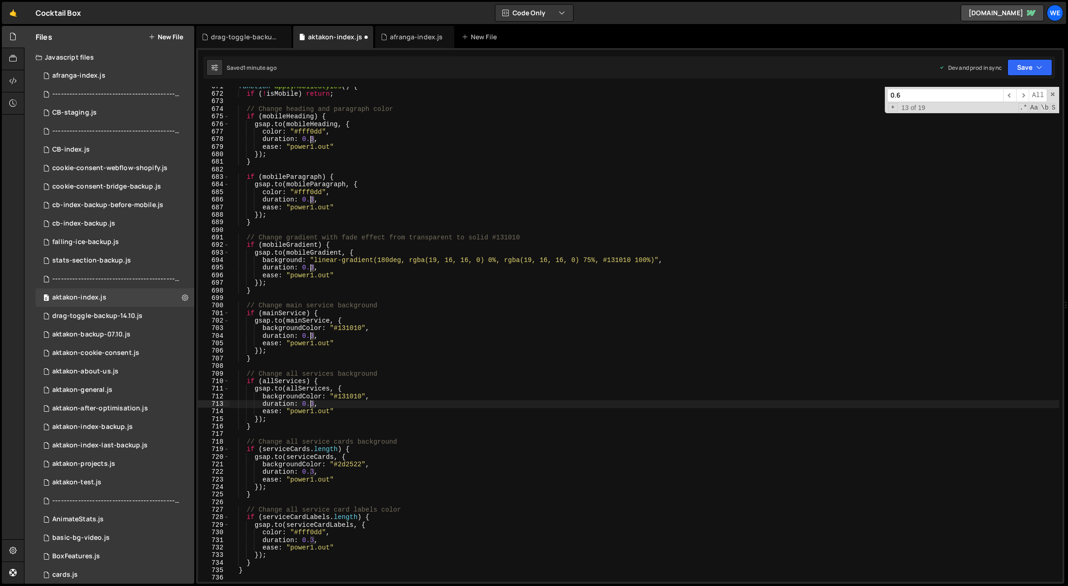
click at [310, 472] on div "function applyMobileStyles ( ) { if ( ! isMobile ) return ; // Change heading a…" at bounding box center [644, 338] width 831 height 511
click at [311, 541] on div "function applyMobileStyles ( ) { if ( ! isMobile ) return ; // Change heading a…" at bounding box center [644, 338] width 831 height 511
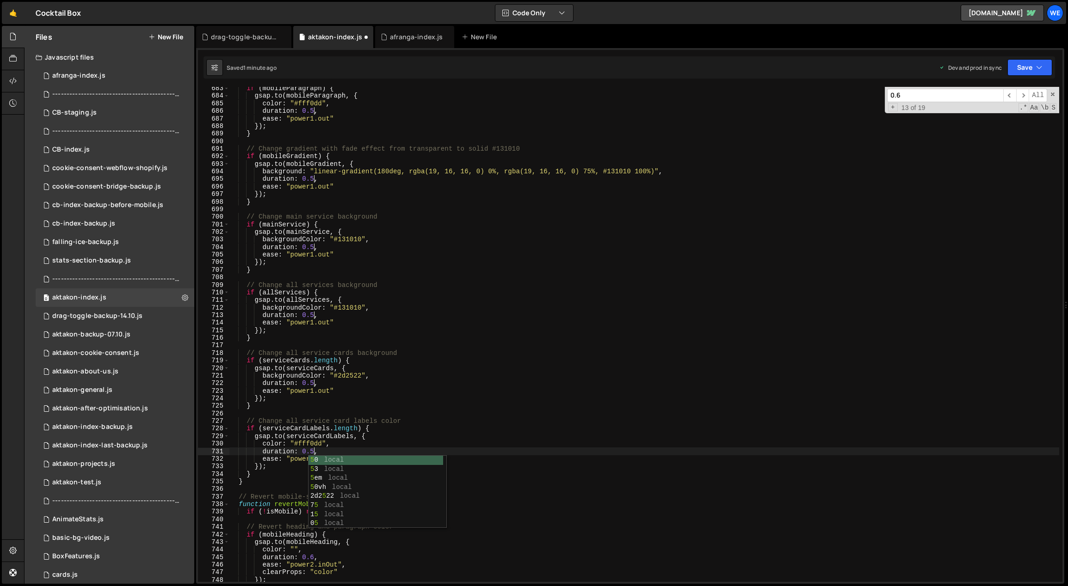
click at [463, 407] on div "if ( mobileParagraph ) { gsap . to ( mobileParagraph , { color : "#fff0dd" , du…" at bounding box center [644, 340] width 831 height 511
drag, startPoint x: 388, startPoint y: 171, endPoint x: 377, endPoint y: 171, distance: 11.1
click at [377, 171] on div "if ( mobileParagraph ) { gsap . to ( mobileParagraph , { color : "#fff0dd" , du…" at bounding box center [644, 340] width 831 height 511
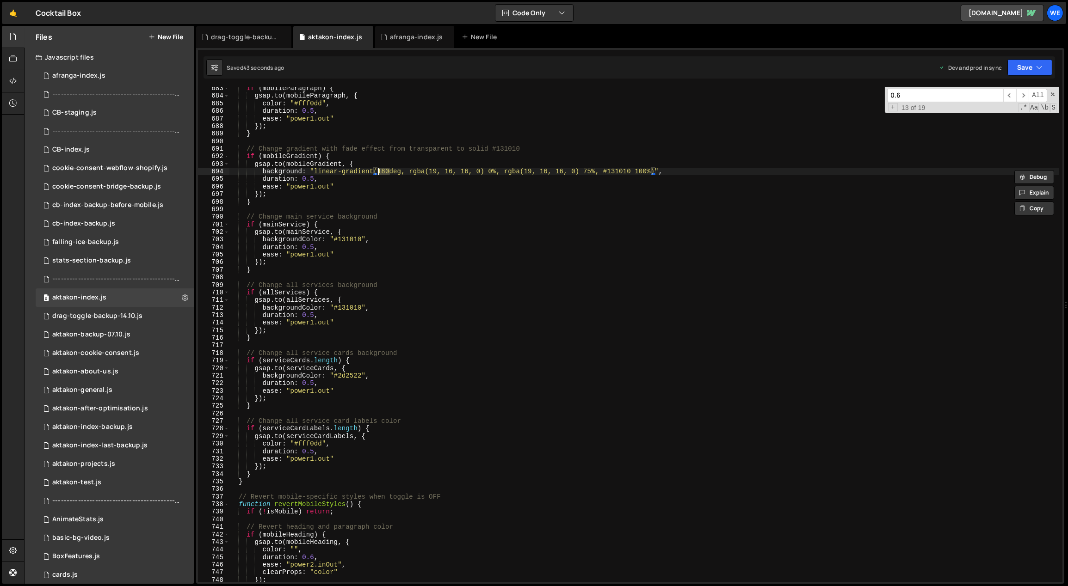
click at [415, 200] on div "if ( mobileParagraph ) { gsap . to ( mobileParagraph , { color : "#fff0dd" , du…" at bounding box center [644, 340] width 831 height 511
type textarea "}"
